Goal: Check status: Check status

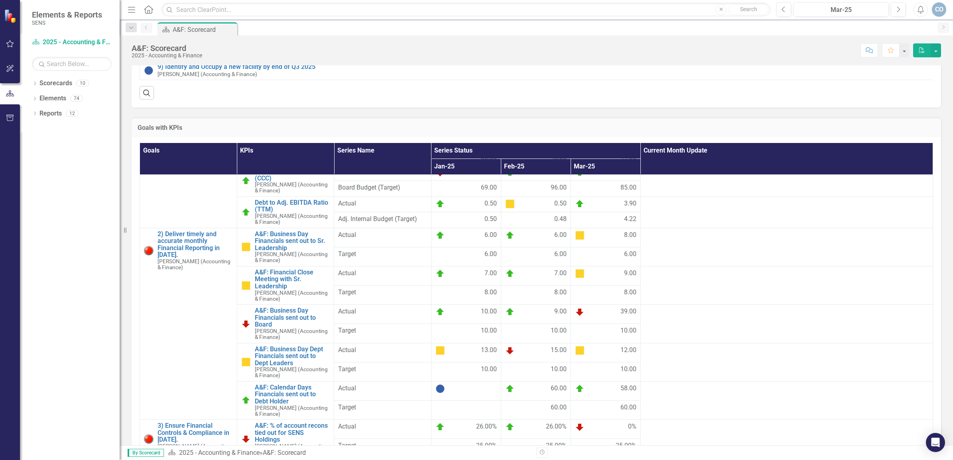
scroll to position [399, 0]
click at [49, 42] on link "Scorecard 2025 - Accounting & Finance" at bounding box center [72, 42] width 80 height 9
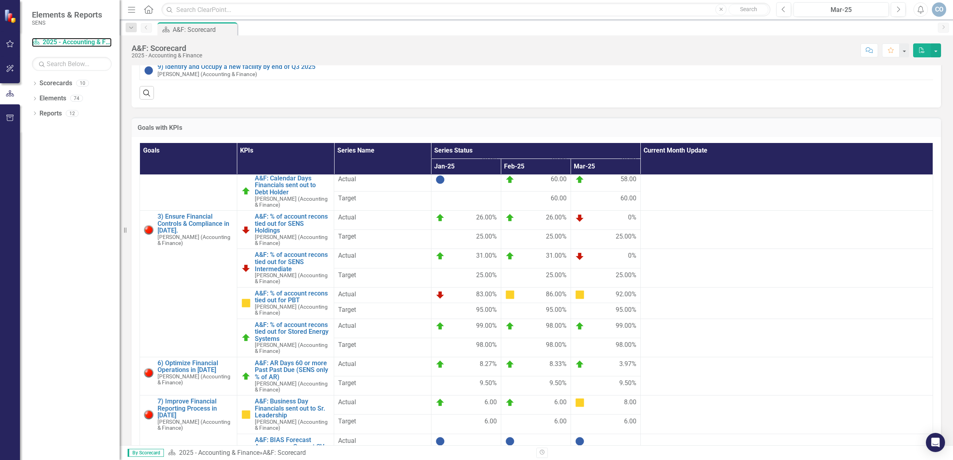
scroll to position [616, 0]
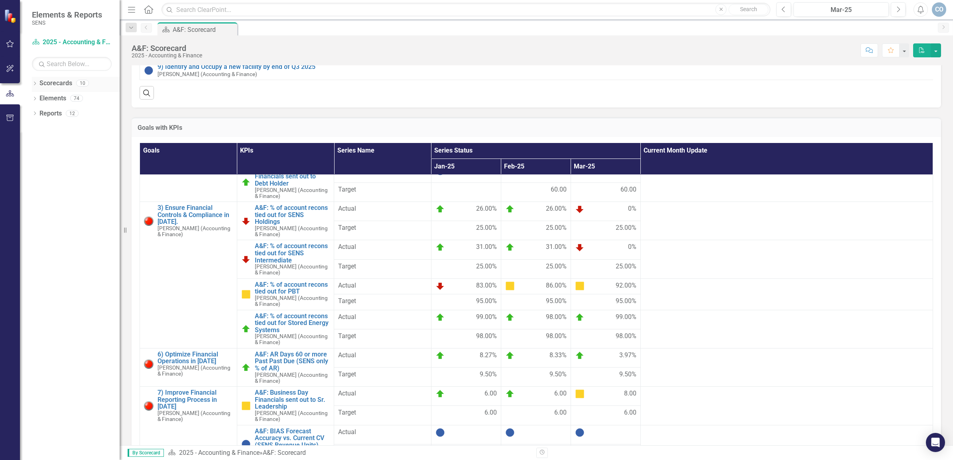
click at [33, 83] on icon "Dropdown" at bounding box center [35, 84] width 6 height 4
click at [67, 100] on link "2025 - Company Scorecard" at bounding box center [82, 98] width 76 height 9
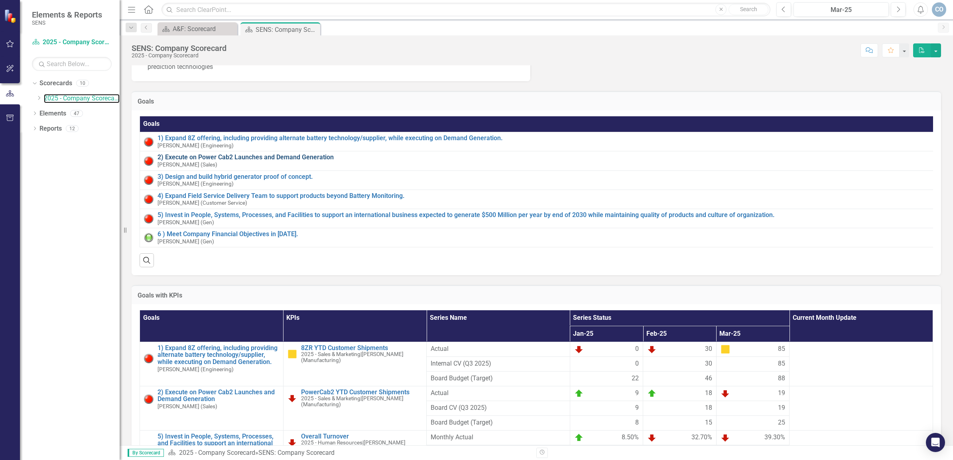
scroll to position [199, 0]
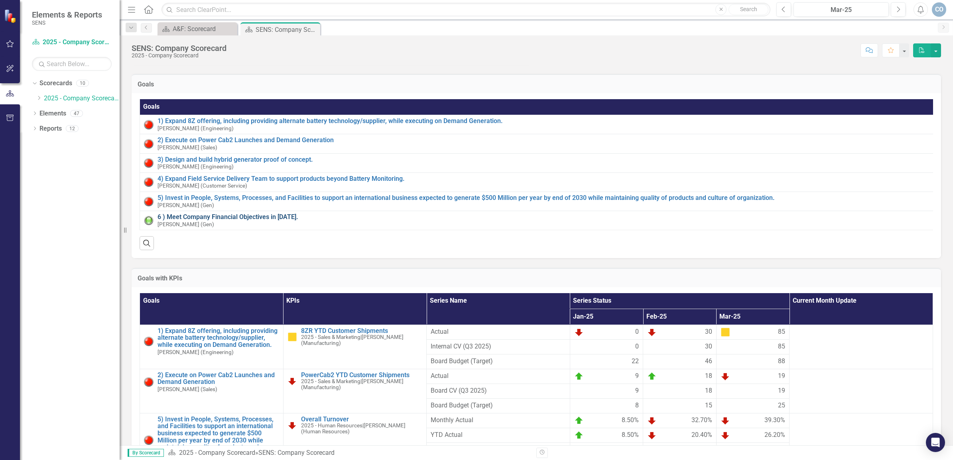
click at [182, 221] on link "6 ) Meet Company Financial Objectives in [DATE]." at bounding box center [543, 217] width 773 height 7
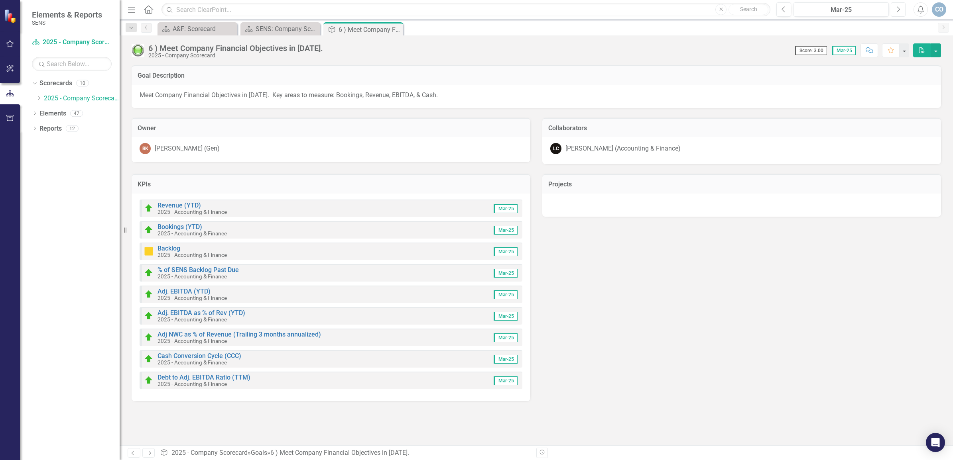
click at [896, 11] on icon "Next" at bounding box center [898, 9] width 4 height 7
click at [897, 12] on icon "Next" at bounding box center [898, 9] width 4 height 7
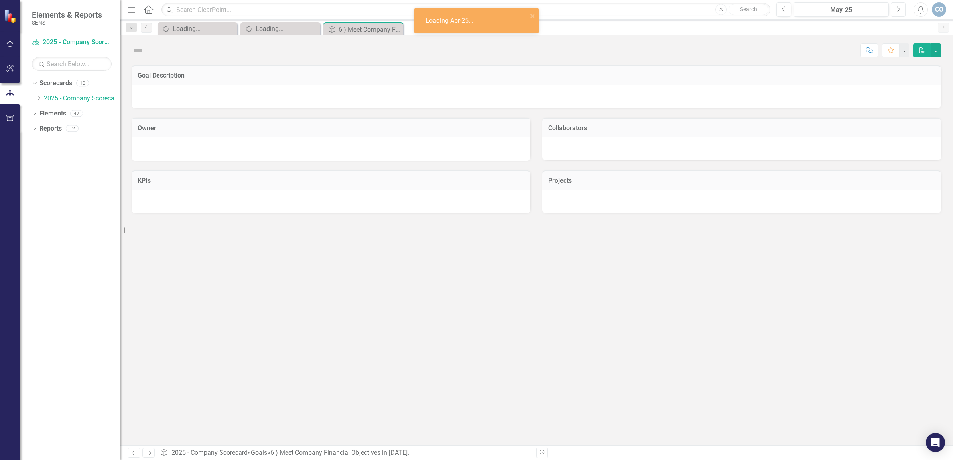
click at [898, 12] on icon "Next" at bounding box center [898, 9] width 4 height 7
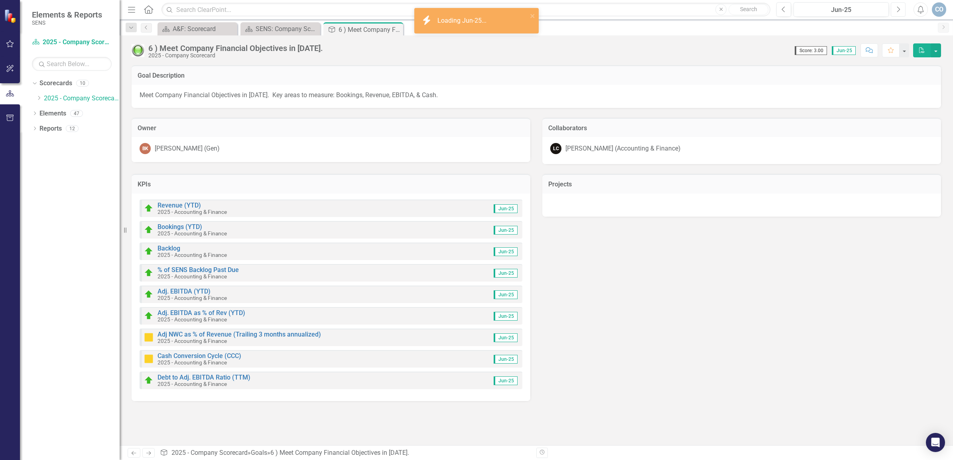
click at [898, 12] on icon "Next" at bounding box center [898, 9] width 4 height 7
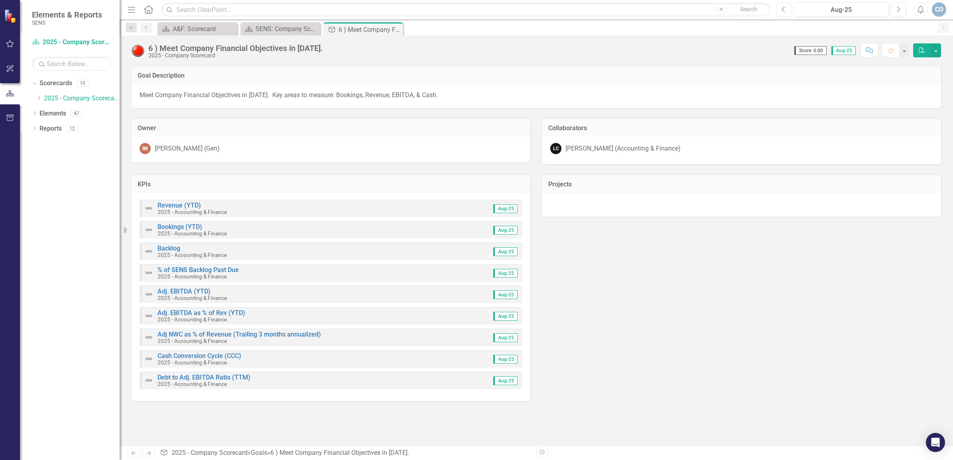
click at [784, 9] on icon "Previous" at bounding box center [783, 9] width 4 height 7
click at [187, 204] on link "Revenue (YTD)" at bounding box center [178, 206] width 43 height 8
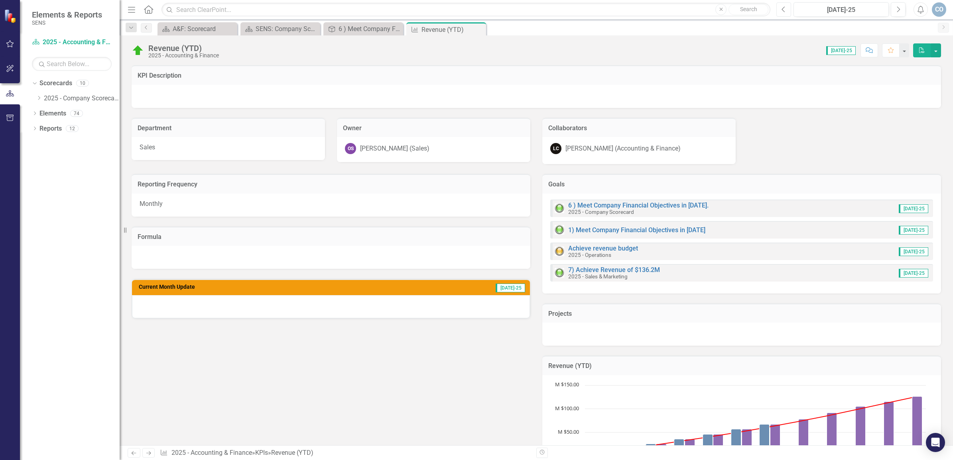
click at [781, 9] on icon "Previous" at bounding box center [783, 9] width 4 height 7
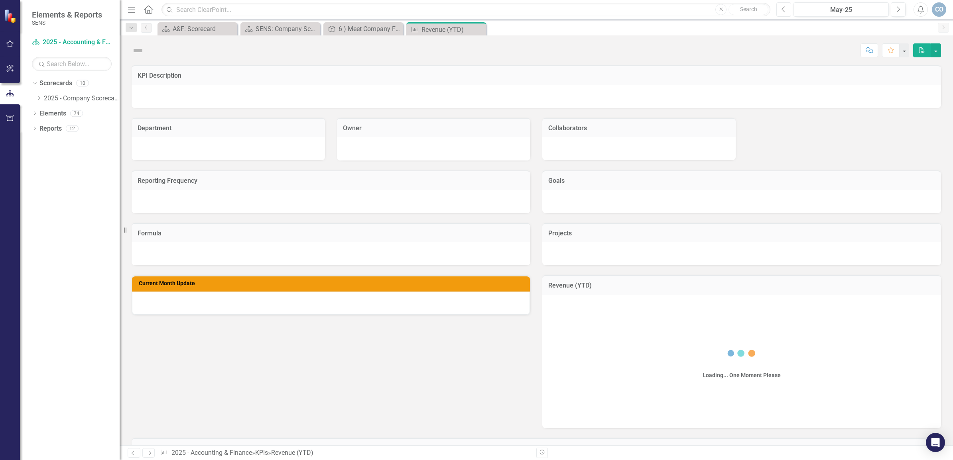
click at [781, 9] on icon "Previous" at bounding box center [783, 9] width 4 height 7
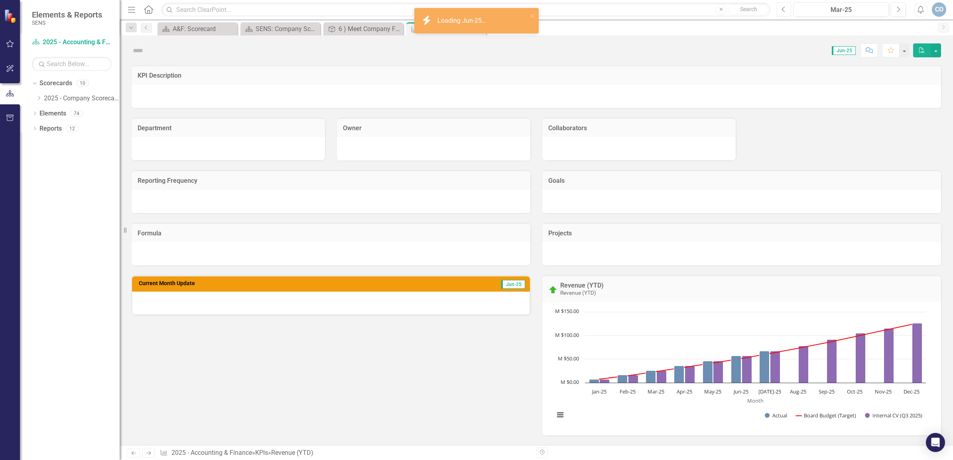
click at [781, 9] on icon "Previous" at bounding box center [783, 9] width 4 height 7
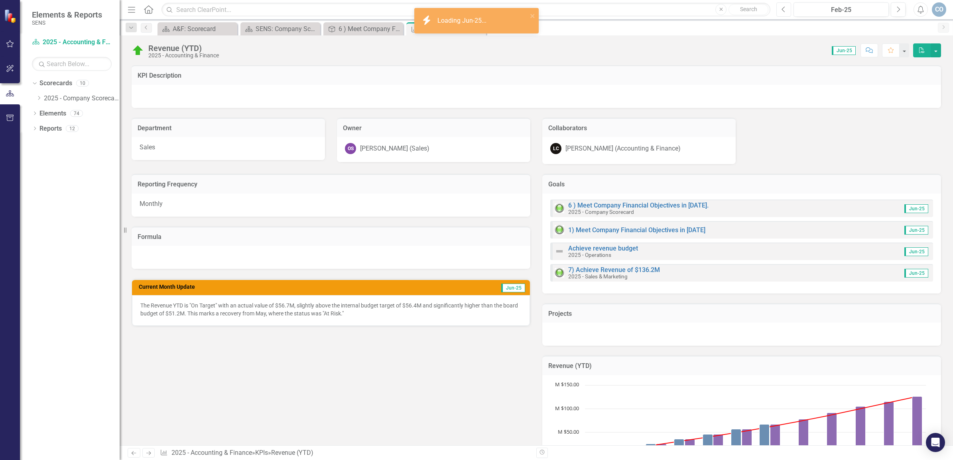
click at [781, 9] on icon "Previous" at bounding box center [783, 9] width 4 height 7
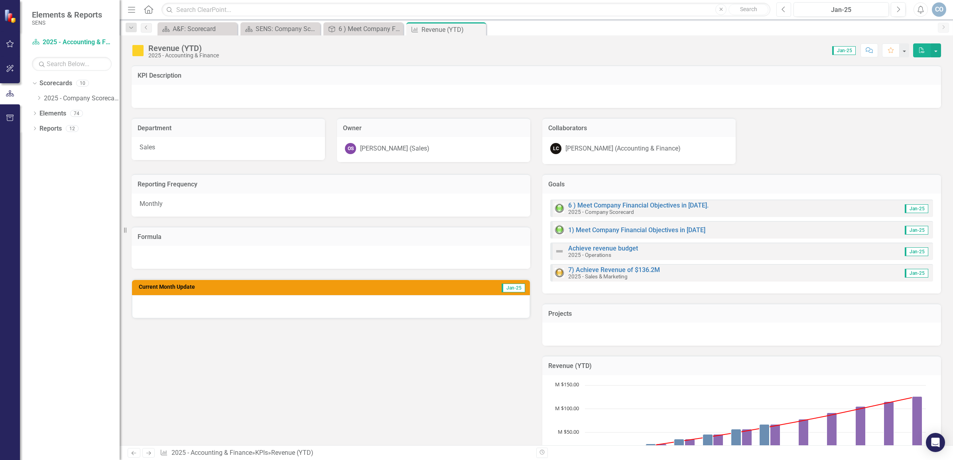
click at [784, 8] on icon "Previous" at bounding box center [783, 9] width 4 height 7
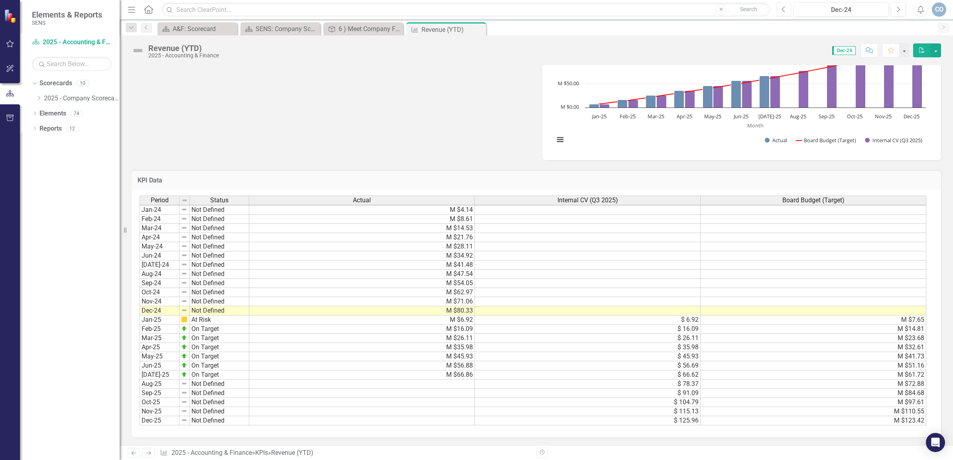
scroll to position [2, 0]
